Goal: Information Seeking & Learning: Learn about a topic

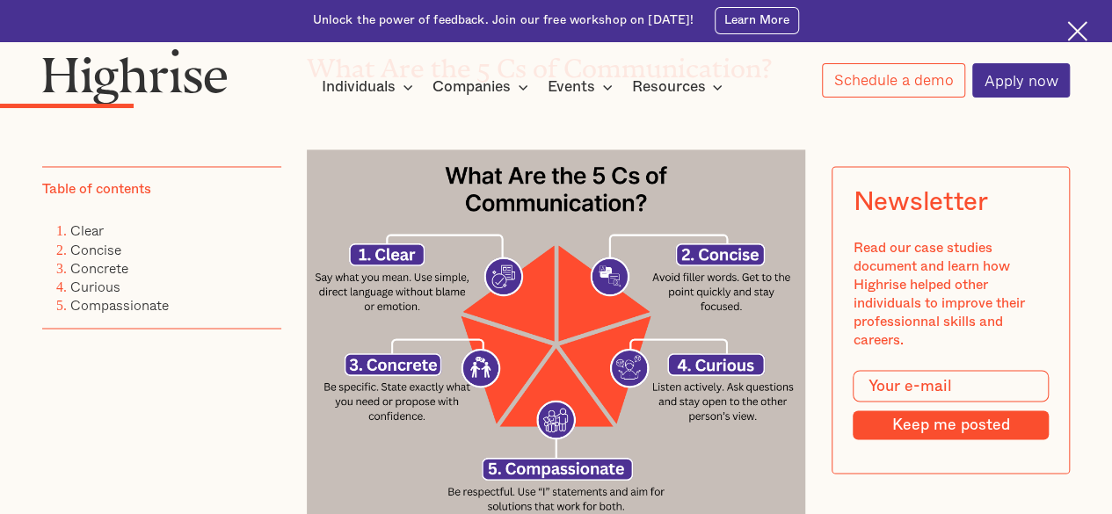
scroll to position [1427, 0]
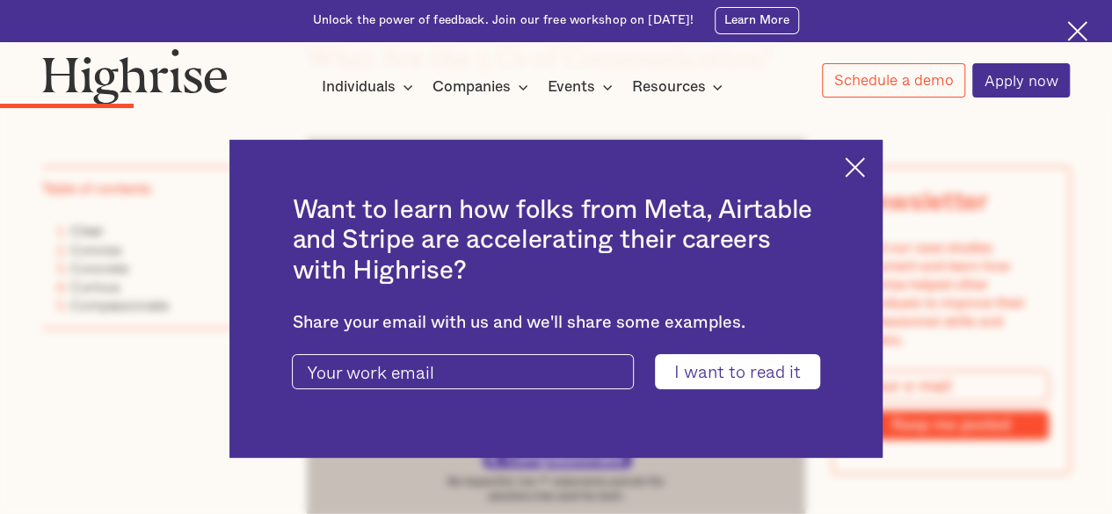
click at [858, 162] on img at bounding box center [855, 167] width 20 height 20
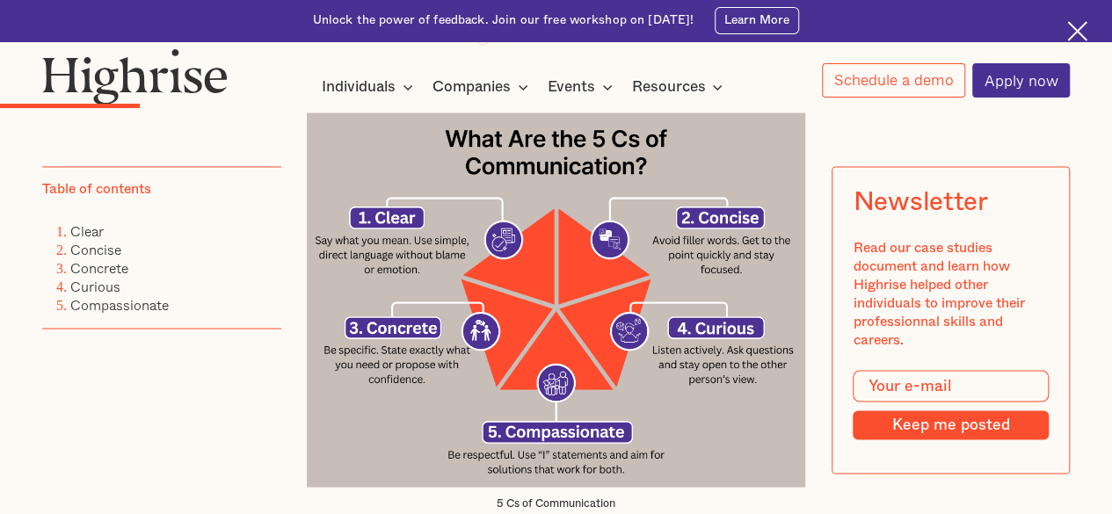
scroll to position [1463, 0]
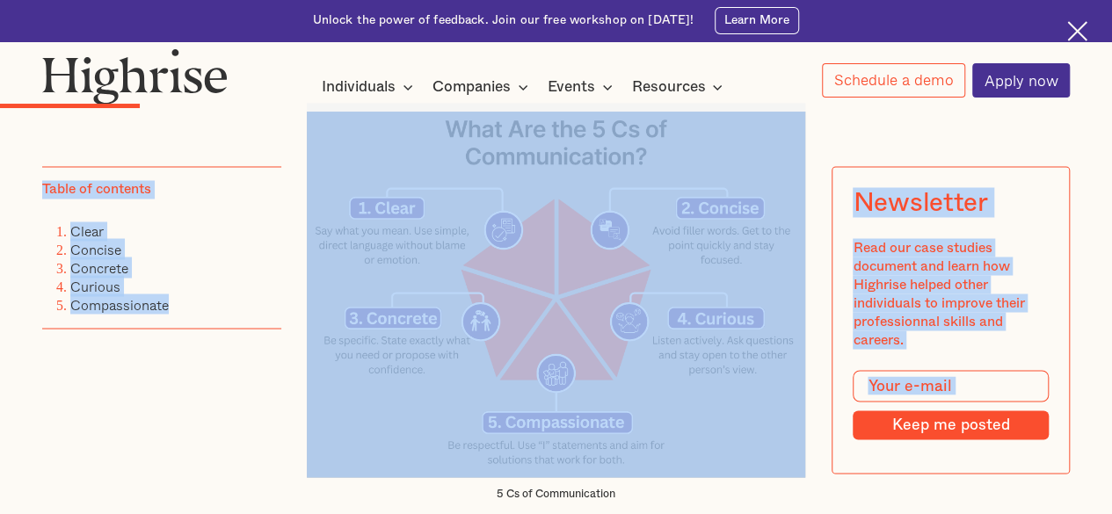
drag, startPoint x: 302, startPoint y: 103, endPoint x: 364, endPoint y: 117, distance: 64.0
click at [315, 115] on img at bounding box center [556, 290] width 499 height 375
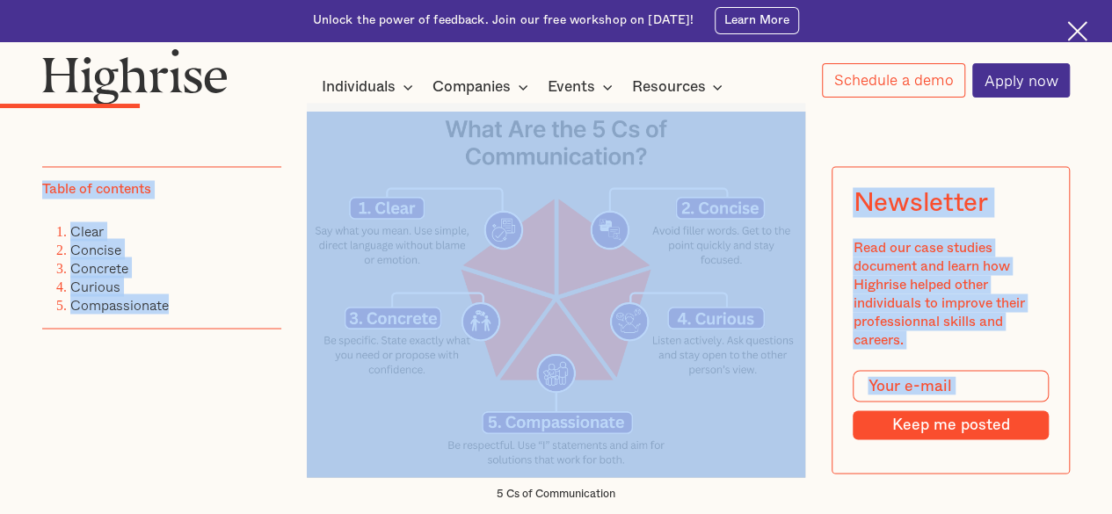
drag, startPoint x: 302, startPoint y: 113, endPoint x: 512, endPoint y: 125, distance: 209.6
drag, startPoint x: 886, startPoint y: 123, endPoint x: 684, endPoint y: 140, distance: 202.9
drag, startPoint x: 299, startPoint y: 111, endPoint x: 517, endPoint y: 129, distance: 218.8
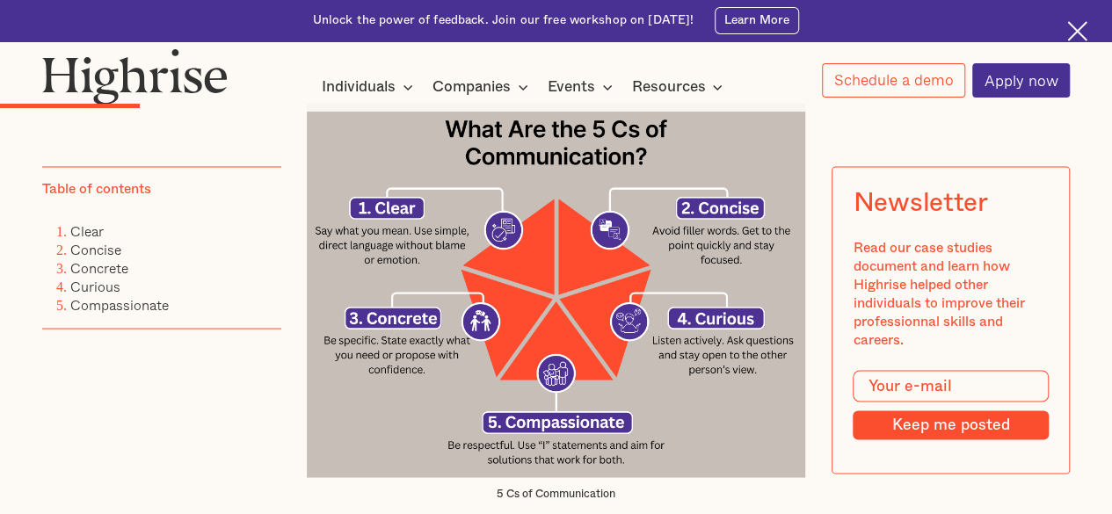
drag, startPoint x: 835, startPoint y: 126, endPoint x: 781, endPoint y: 125, distance: 54.5
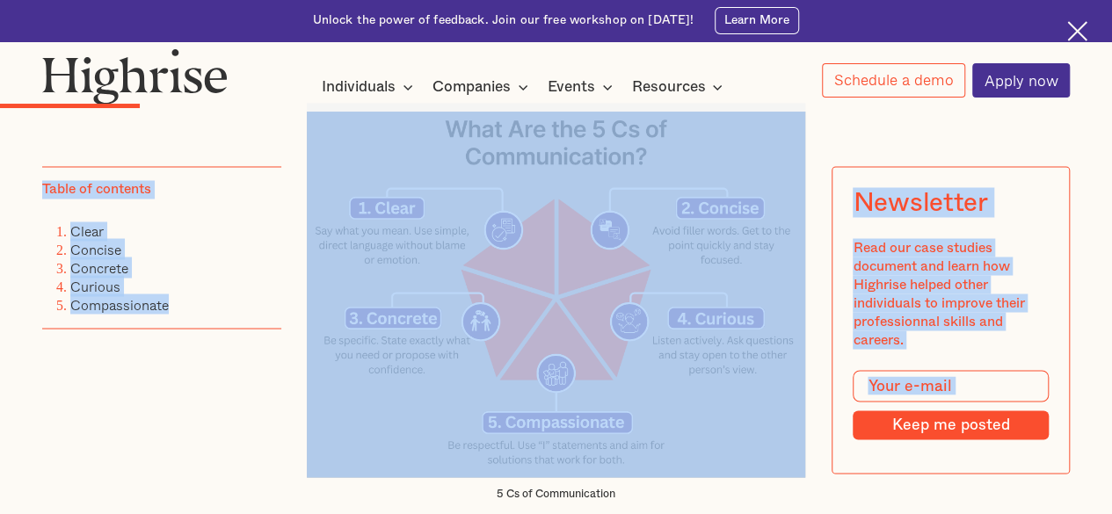
drag, startPoint x: 302, startPoint y: 112, endPoint x: 533, endPoint y: 116, distance: 230.4
drag, startPoint x: 301, startPoint y: 110, endPoint x: 535, endPoint y: 120, distance: 235.0
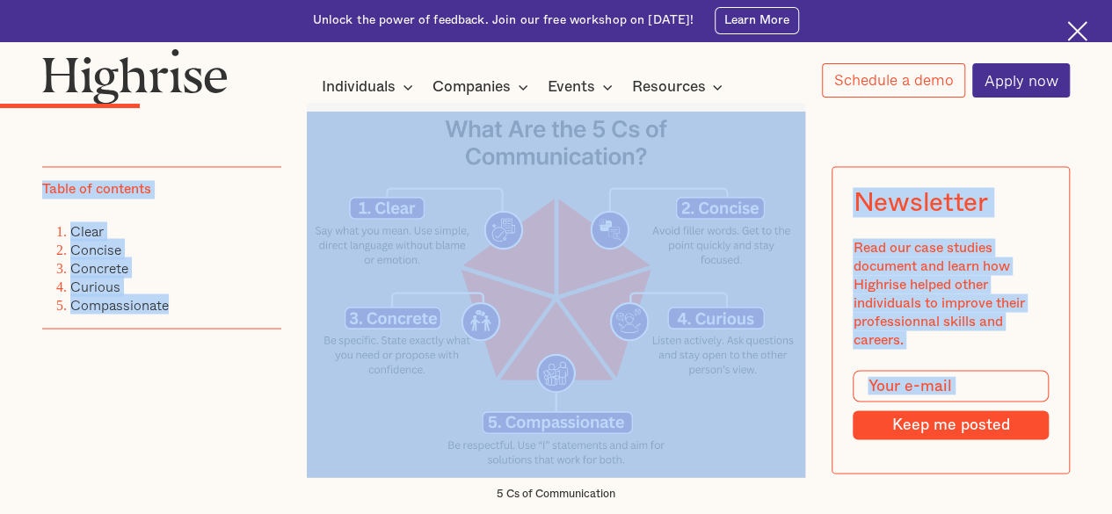
drag, startPoint x: 878, startPoint y: 129, endPoint x: 865, endPoint y: 127, distance: 12.4
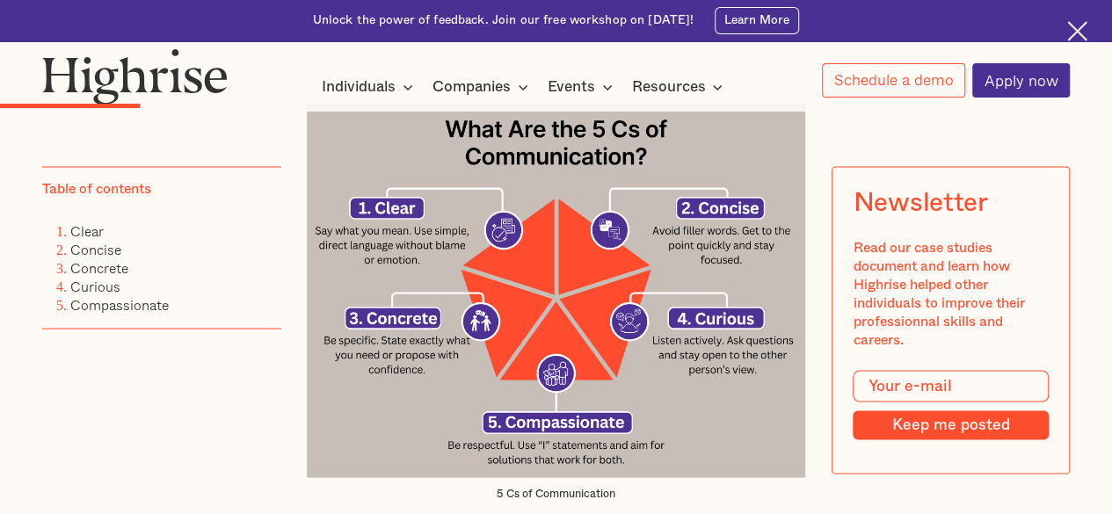
click at [350, 127] on img at bounding box center [556, 290] width 499 height 375
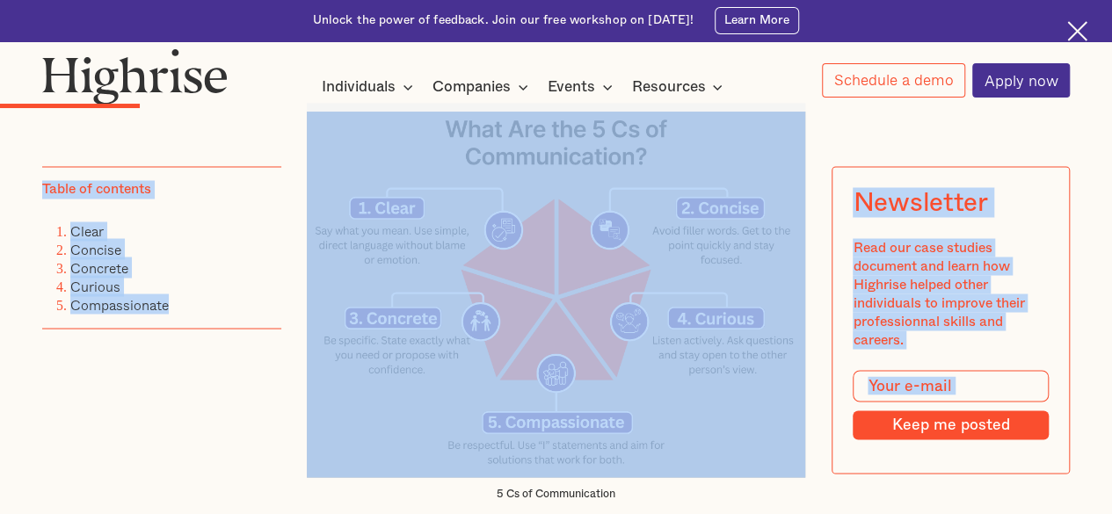
drag, startPoint x: 306, startPoint y: 109, endPoint x: 675, endPoint y: 129, distance: 369.9
click at [480, 184] on img at bounding box center [556, 290] width 499 height 375
